Goal: Check status: Check status

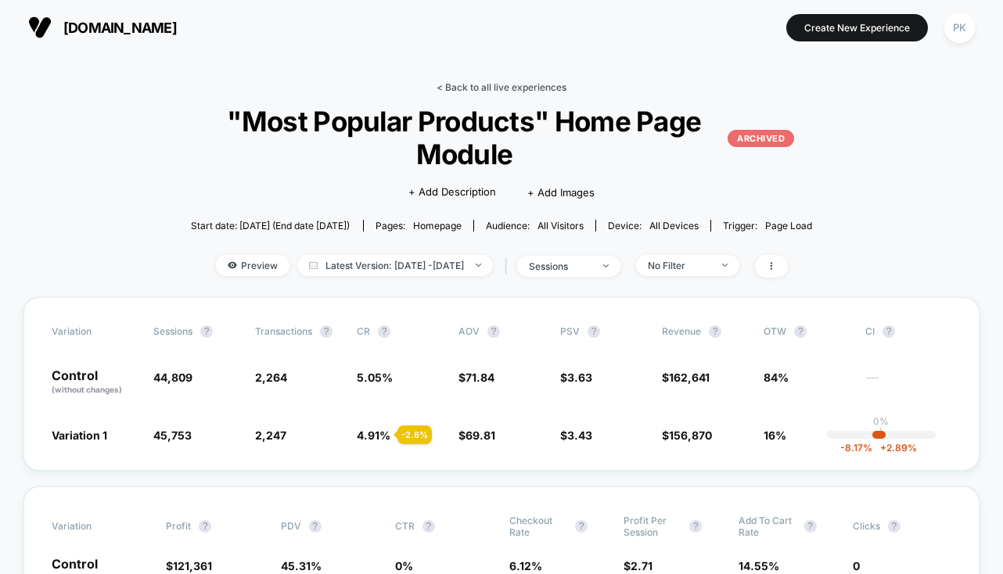
click at [509, 87] on link "< Back to all live experiences" at bounding box center [501, 87] width 130 height 12
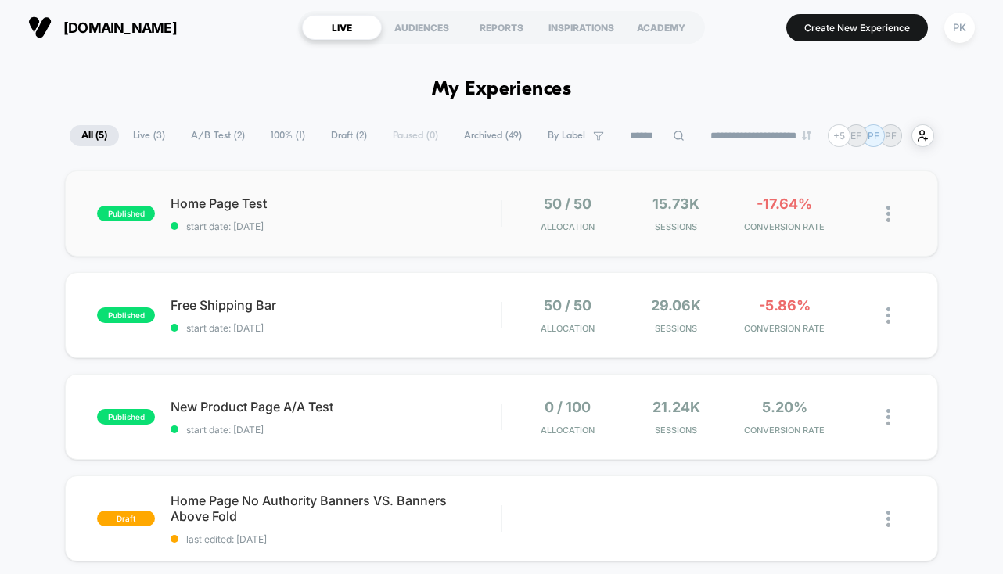
click at [393, 188] on div "published Home Page Test start date: [DATE] 50 / 50 Allocation 15.73k Sessions …" at bounding box center [501, 214] width 872 height 86
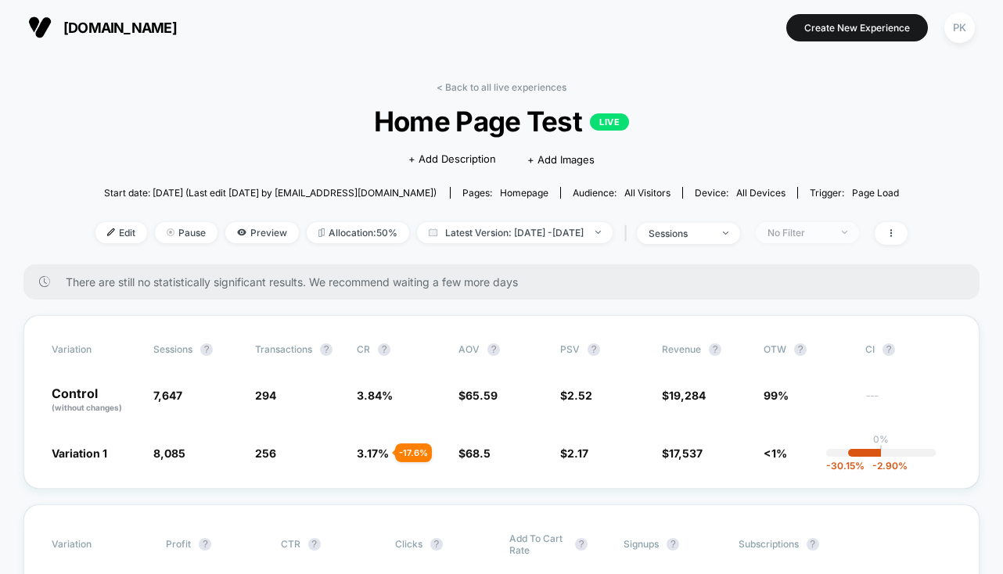
click at [814, 227] on div "No Filter" at bounding box center [798, 233] width 63 height 12
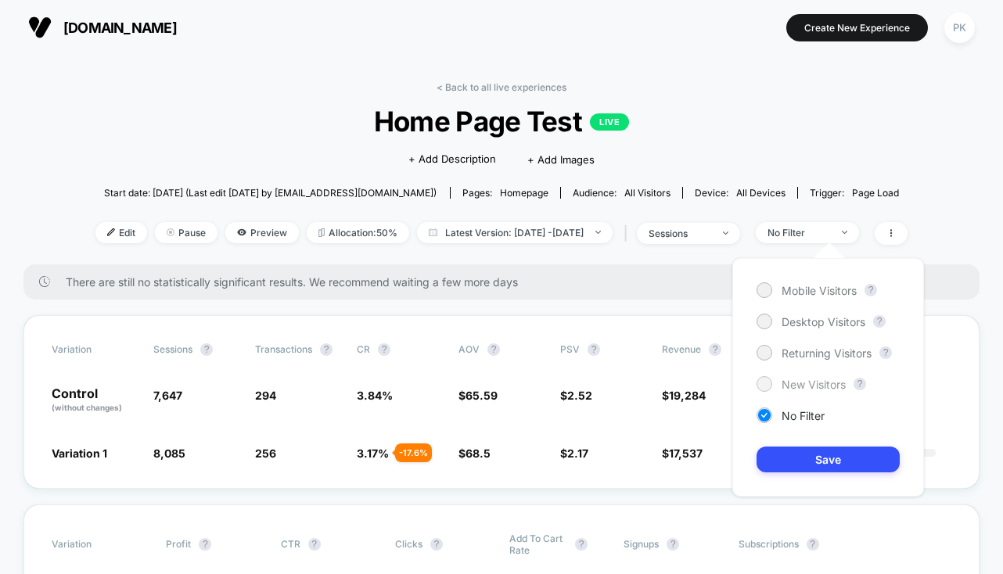
click at [805, 386] on span "New Visitors" at bounding box center [813, 384] width 64 height 13
click at [801, 456] on button "Save" at bounding box center [827, 460] width 143 height 26
